Goal: Task Accomplishment & Management: Use online tool/utility

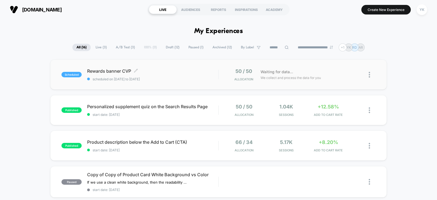
click at [189, 72] on span "Rewards banner CVP Click to edit experience details" at bounding box center [152, 70] width 131 height 5
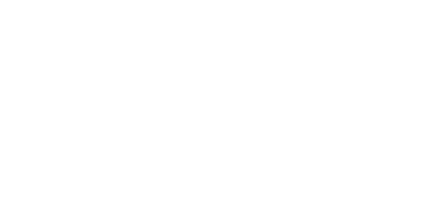
click at [189, 2] on html "Navigated to [DOMAIN_NAME] | No-code CRO for Shopify" at bounding box center [218, 1] width 437 height 2
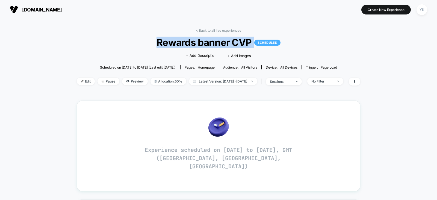
drag, startPoint x: 159, startPoint y: 42, endPoint x: 255, endPoint y: 43, distance: 96.0
click at [255, 43] on span "Rewards banner CVP SCHEDULED" at bounding box center [218, 42] width 255 height 11
copy span "Rewards banner CVP SCHEDULED"
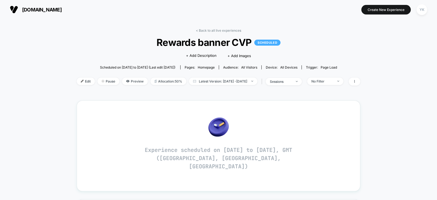
click at [139, 87] on div "< Back to all live experiences Rewards banner CVP SCHEDULED Click to edit exper…" at bounding box center [219, 60] width 284 height 64
click at [198, 33] on div "< Back to all live experiences Rewards banner CVP SCHEDULED Click to edit exper…" at bounding box center [219, 60] width 284 height 64
click at [198, 30] on link "< Back to all live experiences" at bounding box center [218, 30] width 45 height 4
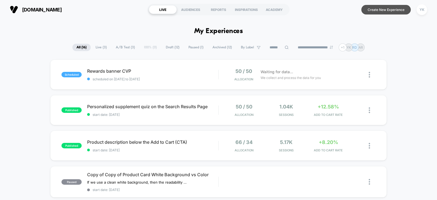
click at [376, 13] on button "Create New Experience" at bounding box center [386, 10] width 49 height 10
click at [394, 11] on button "Create New Experience" at bounding box center [386, 10] width 49 height 10
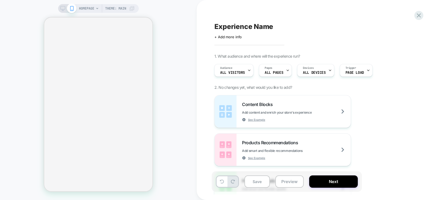
click at [62, 8] on icon at bounding box center [62, 8] width 5 height 5
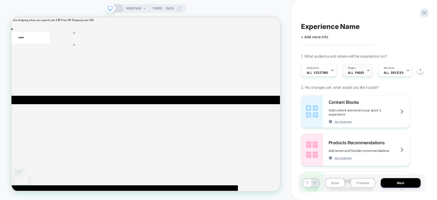
click at [362, 75] on div "Pages ALL PAGES" at bounding box center [356, 70] width 27 height 12
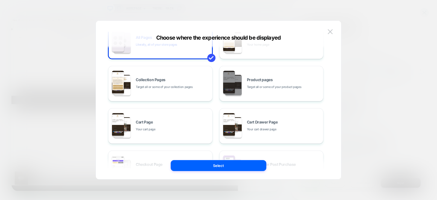
scroll to position [101, 0]
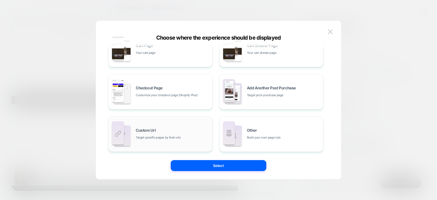
click at [185, 132] on div "Custom Url Target specific pages by their urls" at bounding box center [173, 134] width 74 height 12
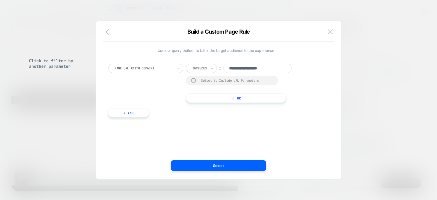
scroll to position [0, 0]
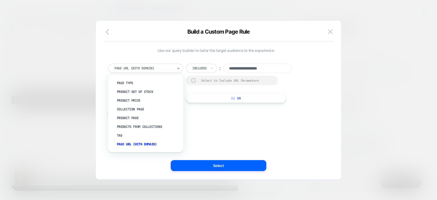
click at [150, 67] on div at bounding box center [144, 68] width 59 height 5
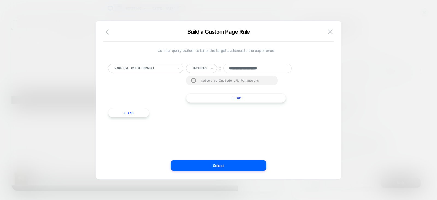
click at [236, 68] on input "**********" at bounding box center [258, 68] width 68 height 9
click at [136, 114] on button "+ And" at bounding box center [128, 112] width 41 height 9
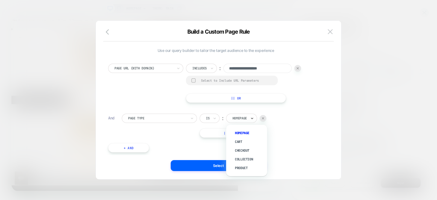
click at [252, 117] on icon at bounding box center [252, 118] width 4 height 5
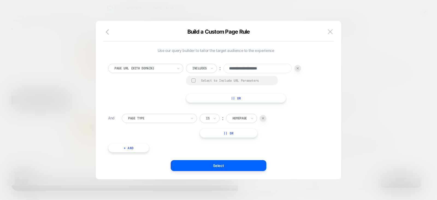
click at [296, 131] on div "Page Type Is ︰ Homepage || Or" at bounding box center [223, 126] width 202 height 24
click at [245, 130] on button "|| Or" at bounding box center [229, 132] width 58 height 9
click at [262, 122] on div "Is ︰ Homepage" at bounding box center [233, 118] width 67 height 9
click at [262, 118] on img at bounding box center [263, 118] width 2 height 2
click at [264, 116] on div at bounding box center [263, 118] width 7 height 7
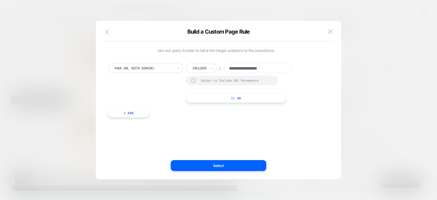
click at [248, 79] on div "Select to Include URL Parameters" at bounding box center [236, 80] width 71 height 4
click at [268, 71] on input "**********" at bounding box center [258, 68] width 68 height 9
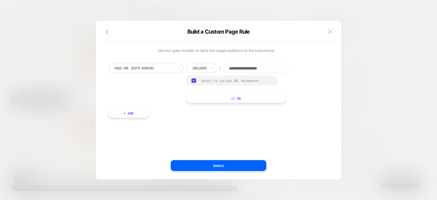
paste input "**********"
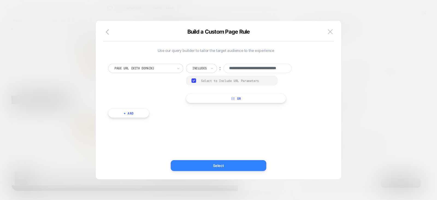
type input "**********"
click at [239, 167] on button "Select" at bounding box center [219, 165] width 96 height 11
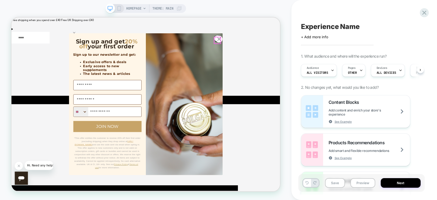
click at [288, 50] on circle "Close dialog" at bounding box center [288, 46] width 9 height 9
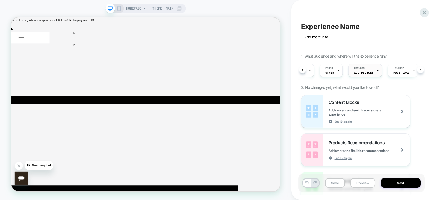
scroll to position [0, 23]
click at [329, 72] on span "OTHER" at bounding box center [329, 73] width 9 height 4
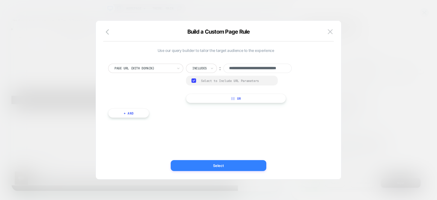
scroll to position [0, 0]
click at [228, 167] on button "Select" at bounding box center [219, 165] width 96 height 11
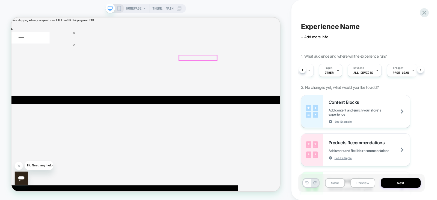
click at [143, 8] on icon at bounding box center [144, 8] width 3 height 3
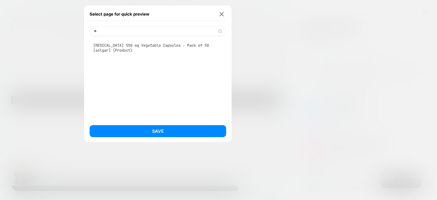
type input "*"
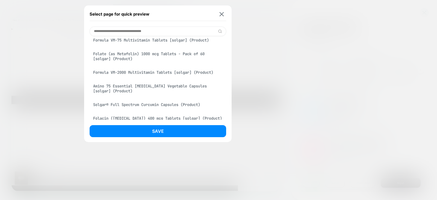
scroll to position [406, 0]
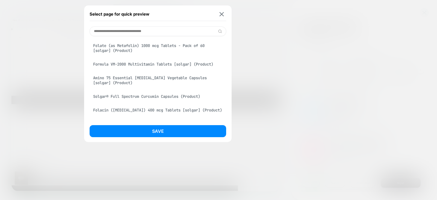
drag, startPoint x: 189, startPoint y: 90, endPoint x: 109, endPoint y: 93, distance: 79.9
drag, startPoint x: 109, startPoint y: 93, endPoint x: 85, endPoint y: 90, distance: 24.2
click at [85, 90] on div "Select page for quick preview Homepage Home page (Collection) [MEDICAL_DATA] (C…" at bounding box center [158, 73] width 148 height 137
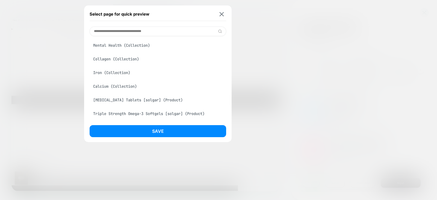
scroll to position [0, 0]
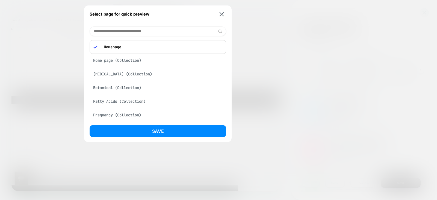
click at [225, 10] on div "Select page for quick preview" at bounding box center [158, 14] width 137 height 14
click at [223, 15] on img at bounding box center [222, 14] width 4 height 4
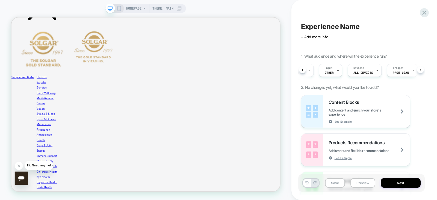
scroll to position [601, 0]
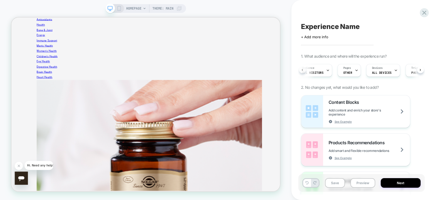
click at [304, 70] on button at bounding box center [302, 69] width 7 height 7
click at [360, 71] on div "Pages OTHER" at bounding box center [352, 70] width 23 height 13
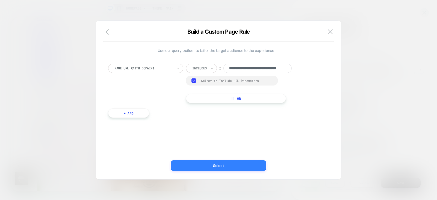
scroll to position [0, 0]
click at [226, 165] on button "Select" at bounding box center [219, 165] width 96 height 11
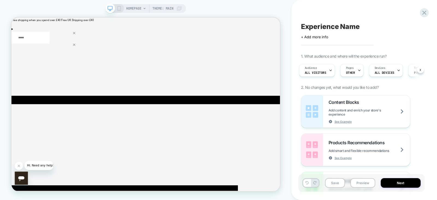
click at [141, 10] on span "HOMEPAGE" at bounding box center [133, 8] width 15 height 9
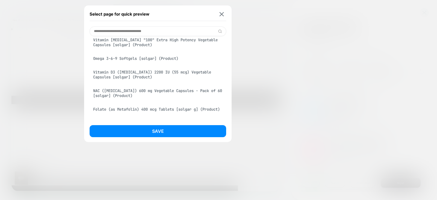
scroll to position [512, 0]
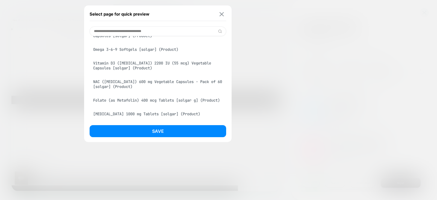
click at [222, 16] on img at bounding box center [222, 14] width 4 height 4
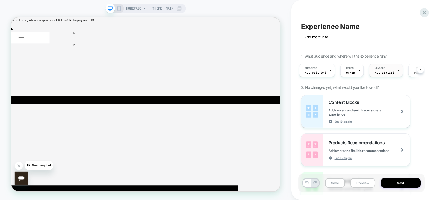
click at [379, 75] on div "Devices ALL DEVICES" at bounding box center [385, 70] width 31 height 12
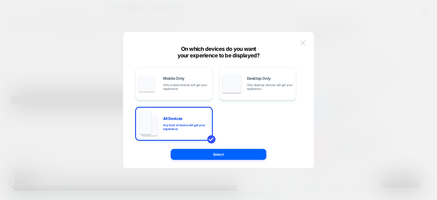
click at [303, 46] on button at bounding box center [303, 43] width 8 height 8
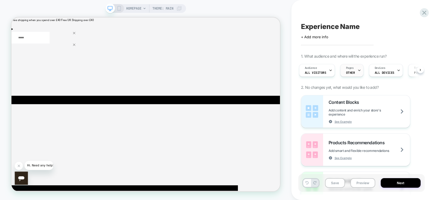
click at [358, 72] on div at bounding box center [360, 70] width 4 height 12
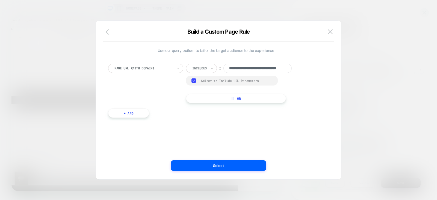
scroll to position [0, 0]
click at [108, 35] on icon "button" at bounding box center [109, 32] width 7 height 7
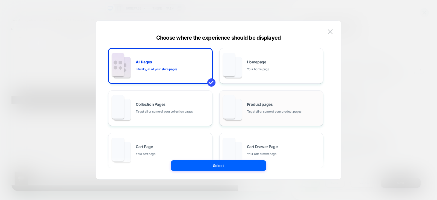
click at [246, 108] on div "Product pages Target all or some of your product pages" at bounding box center [272, 108] width 98 height 30
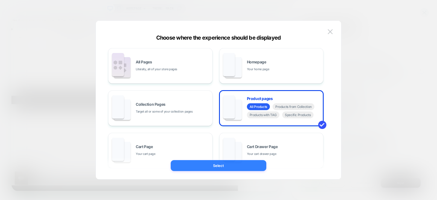
click at [219, 167] on button "Select" at bounding box center [219, 165] width 96 height 11
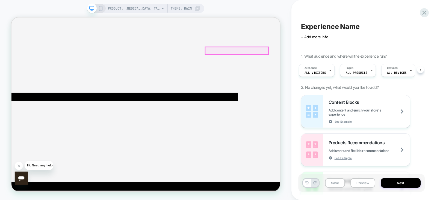
scroll to position [131, 0]
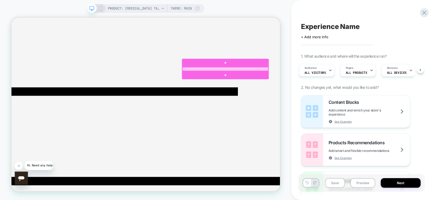
click at [337, 86] on div at bounding box center [297, 86] width 115 height 5
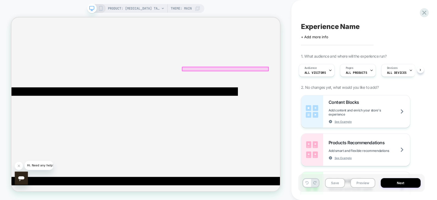
click at [337, 86] on div at bounding box center [297, 86] width 115 height 5
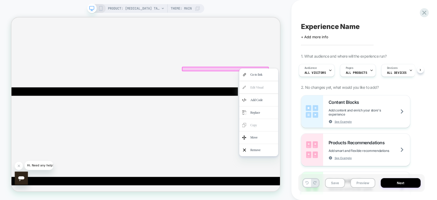
click at [277, 88] on div at bounding box center [297, 86] width 116 height 6
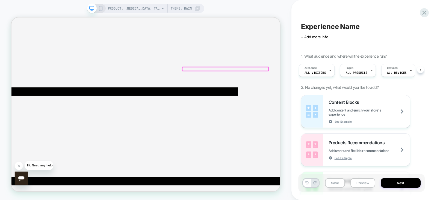
click at [277, 88] on div at bounding box center [297, 86] width 115 height 5
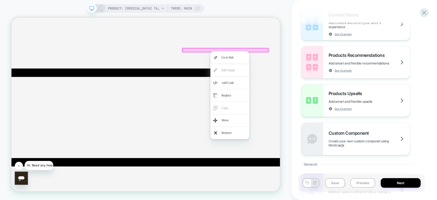
scroll to position [0, 0]
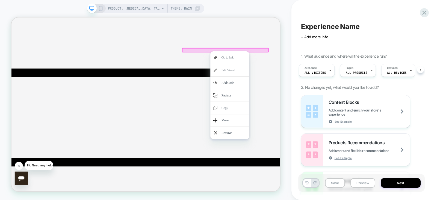
click at [288, 83] on div "PRODUCT: [MEDICAL_DATA] Tablets [solgar] PRODUCT: [MEDICAL_DATA] Tablets [solga…" at bounding box center [146, 99] width 292 height 189
click at [257, 63] on div at bounding box center [297, 61] width 116 height 6
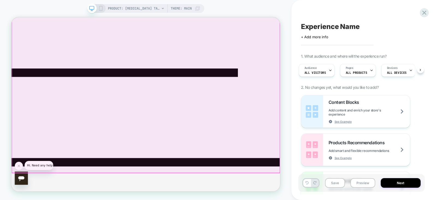
click at [277, 58] on div at bounding box center [191, 75] width 358 height 299
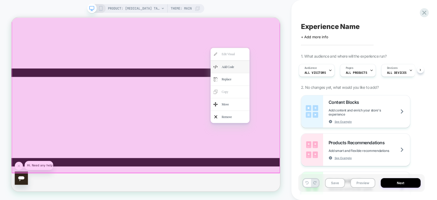
click at [303, 88] on div "Add Code" at bounding box center [308, 83] width 33 height 9
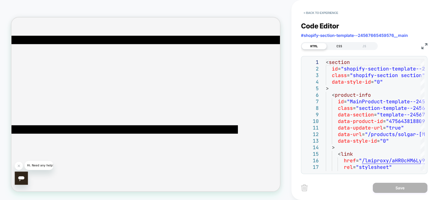
scroll to position [79, 0]
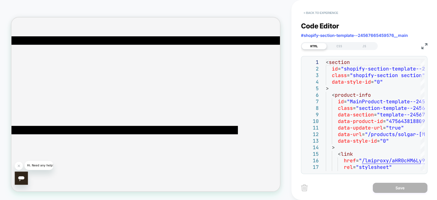
click at [308, 8] on button "< Back to experience" at bounding box center [321, 12] width 40 height 9
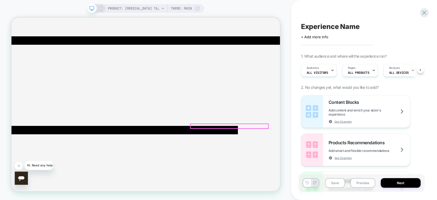
scroll to position [0, 0]
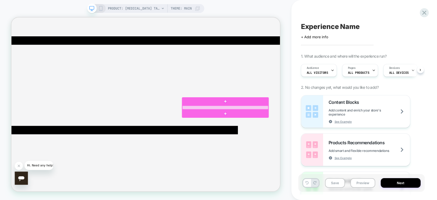
click at [270, 138] on div at bounding box center [297, 137] width 115 height 5
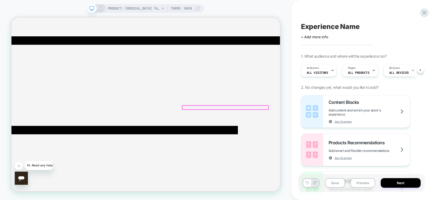
click at [270, 138] on div at bounding box center [297, 137] width 115 height 5
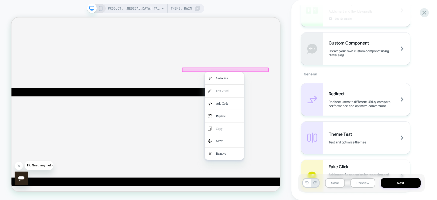
scroll to position [126, 0]
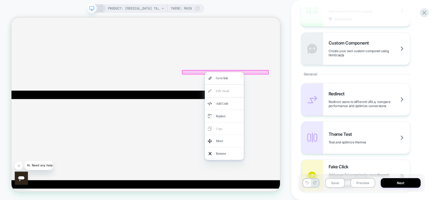
click at [250, 90] on div at bounding box center [297, 91] width 116 height 6
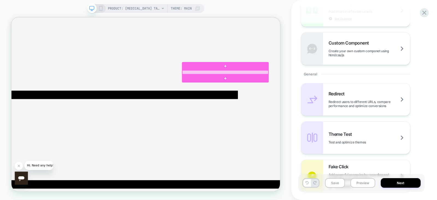
drag, startPoint x: 335, startPoint y: 92, endPoint x: 317, endPoint y: 90, distance: 18.4
click at [317, 90] on div at bounding box center [297, 90] width 115 height 5
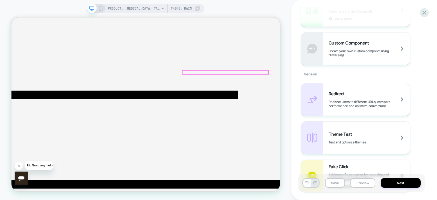
click at [317, 90] on div at bounding box center [297, 90] width 115 height 5
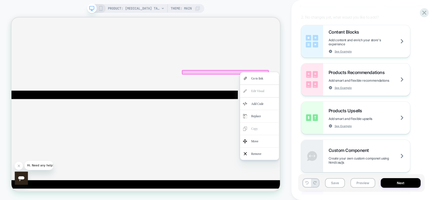
scroll to position [0, 0]
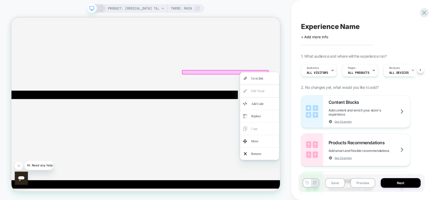
click at [269, 89] on div at bounding box center [297, 91] width 116 height 6
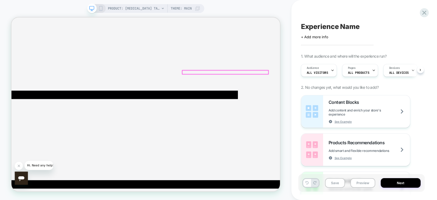
click at [269, 89] on div at bounding box center [297, 90] width 115 height 5
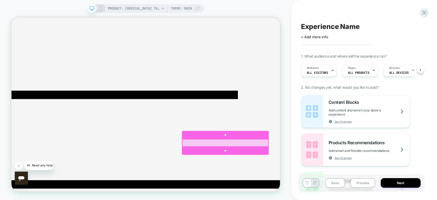
click at [281, 182] on div at bounding box center [297, 184] width 115 height 9
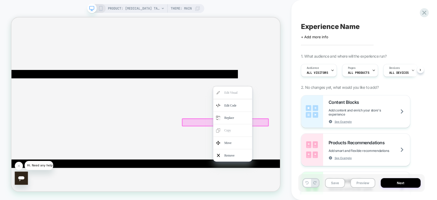
scroll to position [80, 0]
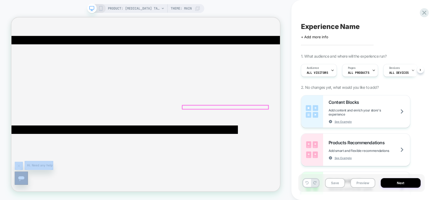
click at [261, 139] on div at bounding box center [297, 137] width 115 height 5
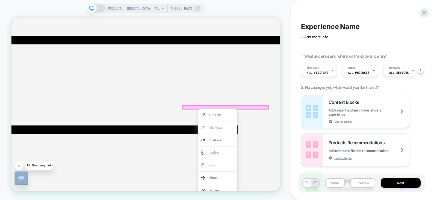
click at [261, 139] on div "Go to link" at bounding box center [287, 147] width 52 height 16
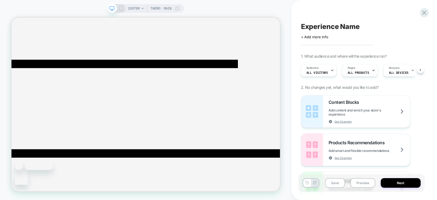
scroll to position [169, 0]
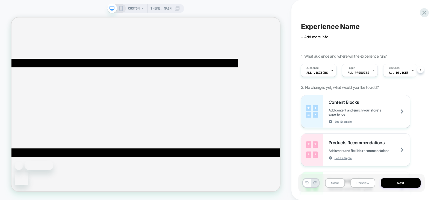
click at [134, 13] on span "CUSTOM" at bounding box center [133, 8] width 11 height 9
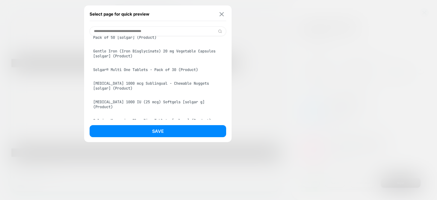
scroll to position [127, 0]
click at [222, 12] on img at bounding box center [222, 14] width 4 height 4
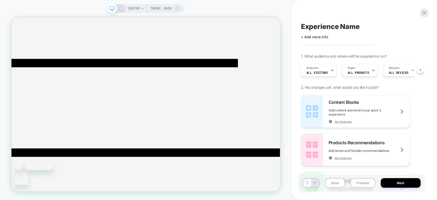
click at [144, 9] on div "CUSTOM Theme: MAIN" at bounding box center [154, 8] width 52 height 9
click at [347, 74] on div "Pages ALL PRODUCTS" at bounding box center [359, 70] width 33 height 12
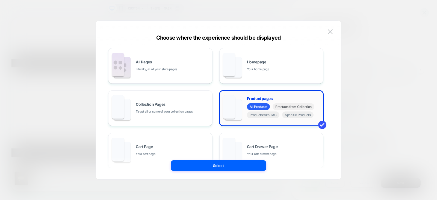
click at [289, 107] on span "Products from Collection" at bounding box center [294, 106] width 42 height 7
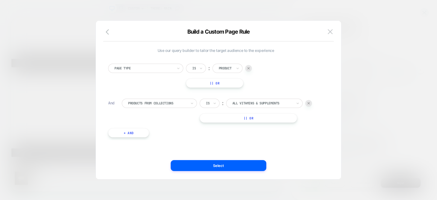
click at [103, 36] on div "Build a Custom Page Rule" at bounding box center [219, 34] width 246 height 13
click at [328, 31] on img at bounding box center [330, 31] width 5 height 5
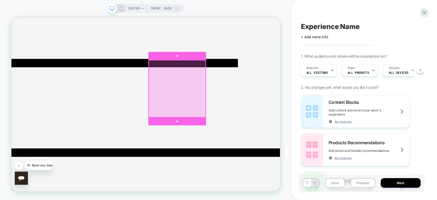
click at [240, 98] on div at bounding box center [233, 113] width 76 height 76
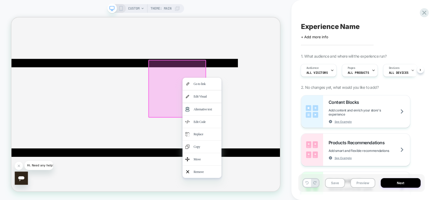
click at [240, 98] on div "Go to link" at bounding box center [266, 106] width 52 height 16
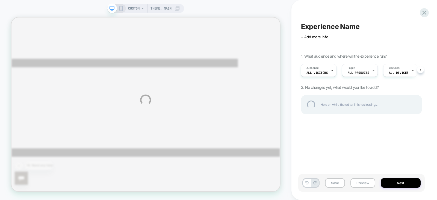
click at [183, 78] on div "CUSTOM Theme: MAIN Experience Name Click to edit experience details + Add more …" at bounding box center [218, 100] width 437 height 200
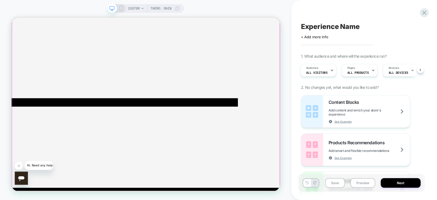
scroll to position [135, 0]
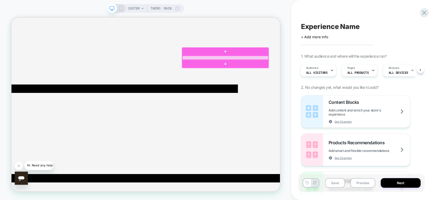
click at [330, 71] on div at bounding box center [297, 71] width 115 height 5
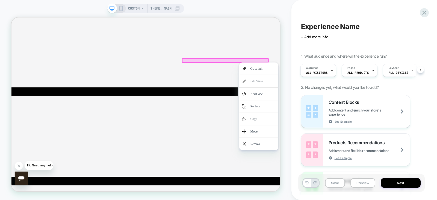
scroll to position [128, 0]
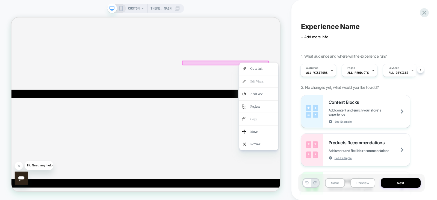
click at [265, 76] on div at bounding box center [297, 78] width 116 height 6
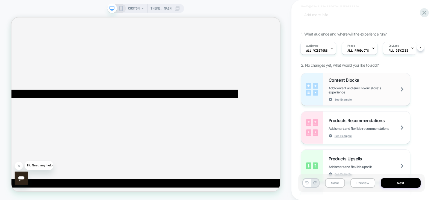
click at [376, 97] on div "Content Blocks Add content and enrich your store's experience See Example" at bounding box center [369, 89] width 81 height 24
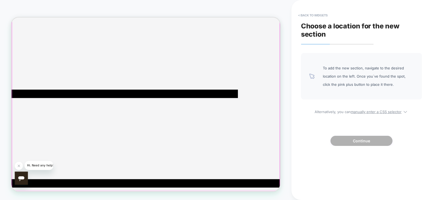
click at [302, 80] on div at bounding box center [191, 101] width 358 height 295
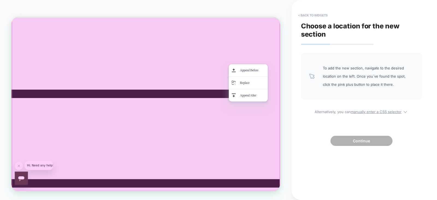
click at [287, 75] on div at bounding box center [190, 101] width 359 height 296
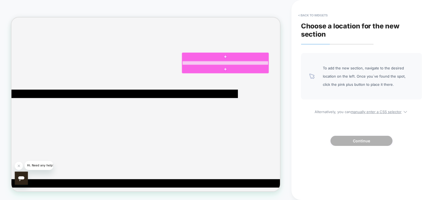
click at [324, 77] on div at bounding box center [297, 77] width 115 height 5
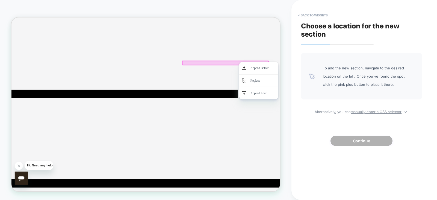
click at [324, 79] on img at bounding box center [321, 84] width 5 height 11
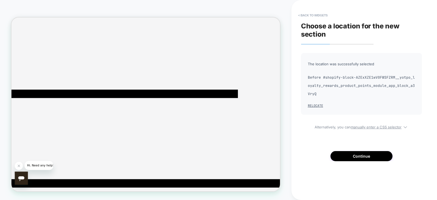
click at [340, 64] on span "The location was successfully selected" at bounding box center [361, 64] width 107 height 8
click at [341, 84] on span "Before #shopify-block-AZExXZE1wV0FWSFZRM__yotpo_loyalty_rewards_product_points_…" at bounding box center [361, 86] width 107 height 25
click at [369, 157] on button "Continue" at bounding box center [362, 156] width 62 height 10
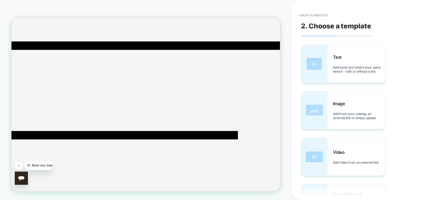
scroll to position [72, 0]
click at [365, 60] on div "Text Add some text where your users need it - with or without a link" at bounding box center [359, 63] width 52 height 19
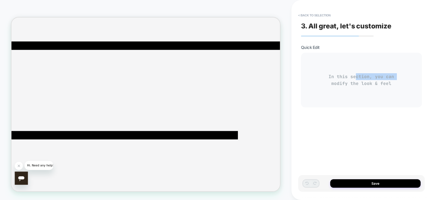
drag, startPoint x: 329, startPoint y: 104, endPoint x: 359, endPoint y: 52, distance: 58.9
click at [359, 53] on div "In this section, you can modify the look & feel" at bounding box center [361, 80] width 121 height 55
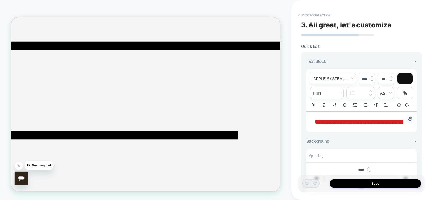
scroll to position [0, 0]
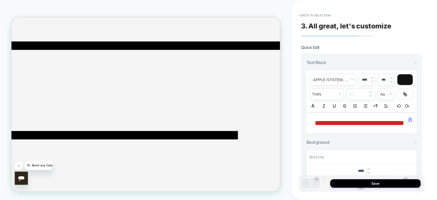
click at [304, 16] on button "< Back to selection" at bounding box center [315, 15] width 38 height 9
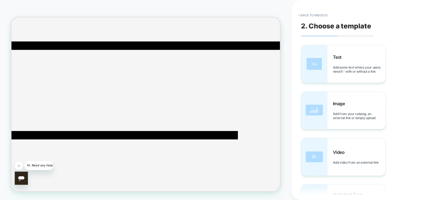
click at [304, 16] on button "< Back to widgets" at bounding box center [313, 15] width 35 height 9
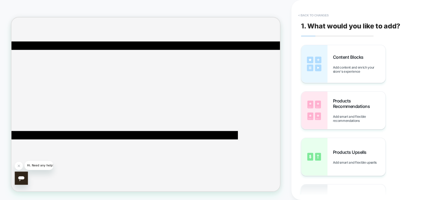
click at [309, 11] on button "< Back to changes" at bounding box center [314, 15] width 36 height 9
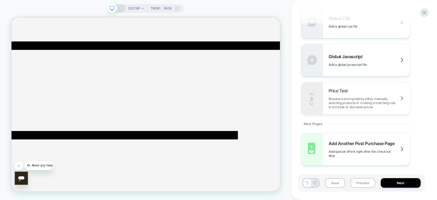
scroll to position [371, 0]
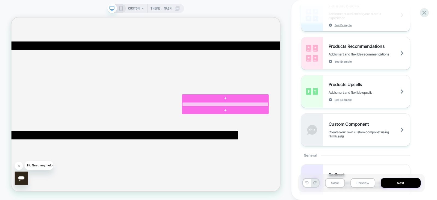
click at [294, 135] on div at bounding box center [297, 133] width 115 height 5
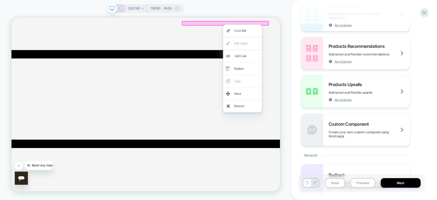
scroll to position [180, 0]
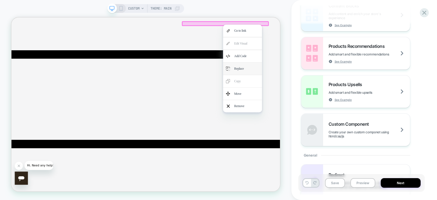
click at [314, 90] on div "Replace" at bounding box center [325, 85] width 33 height 9
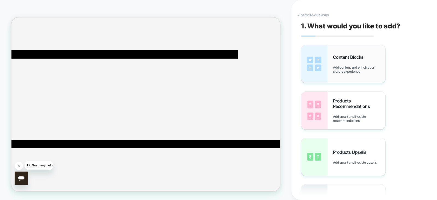
click at [324, 65] on div "Content Blocks Add content and enrich your store's experience" at bounding box center [344, 64] width 84 height 38
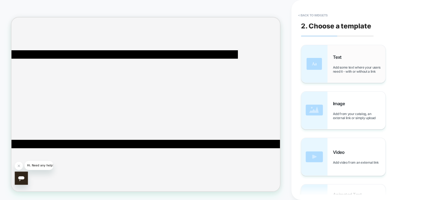
click at [325, 66] on div "Text Add some text where your users need it - with or without a link" at bounding box center [344, 64] width 84 height 38
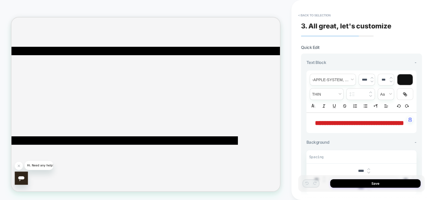
scroll to position [61, 0]
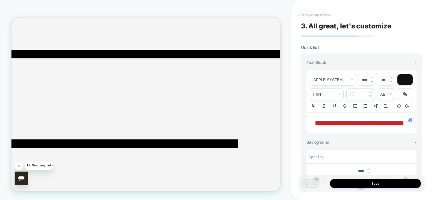
click at [323, 16] on button "< Back to selection" at bounding box center [315, 15] width 38 height 9
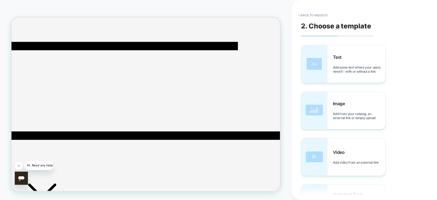
scroll to position [204, 0]
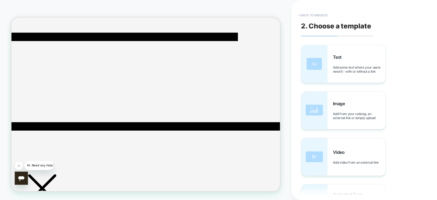
drag, startPoint x: 295, startPoint y: 10, endPoint x: 316, endPoint y: 14, distance: 21.8
click at [316, 14] on div "< Back to widgets 2. Choose a template Text Add some text where your users need…" at bounding box center [365, 100] width 146 height 200
click at [316, 14] on button "< Back to widgets" at bounding box center [313, 15] width 35 height 9
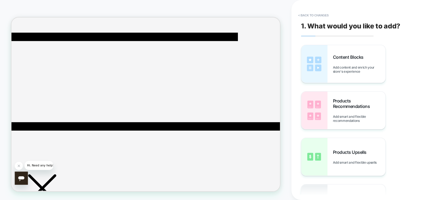
click at [316, 14] on button "< Back to changes" at bounding box center [314, 15] width 36 height 9
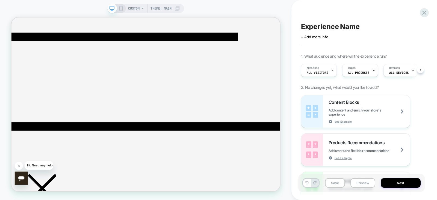
scroll to position [0, 0]
click at [427, 8] on div "Experience Name Click to edit experience details + Add more info 1. What audien…" at bounding box center [364, 100] width 127 height 200
click at [425, 12] on icon at bounding box center [425, 13] width 4 height 4
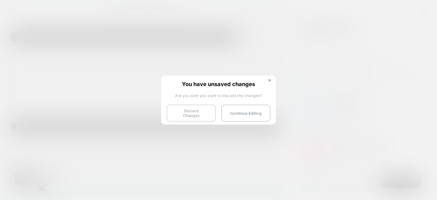
click at [200, 111] on button "Discard Changes" at bounding box center [191, 113] width 49 height 17
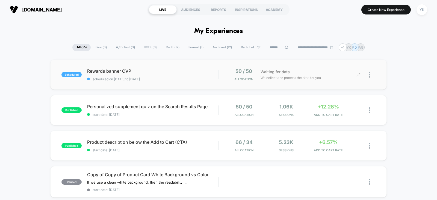
click at [366, 74] on div at bounding box center [367, 74] width 17 height 13
click at [370, 10] on button "Create New Experience" at bounding box center [386, 10] width 49 height 10
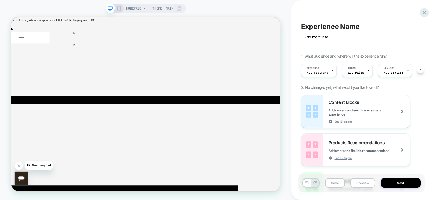
click at [228, 9] on div "HOMEPAGE Theme: MAIN" at bounding box center [146, 99] width 292 height 189
